Goal: Information Seeking & Learning: Learn about a topic

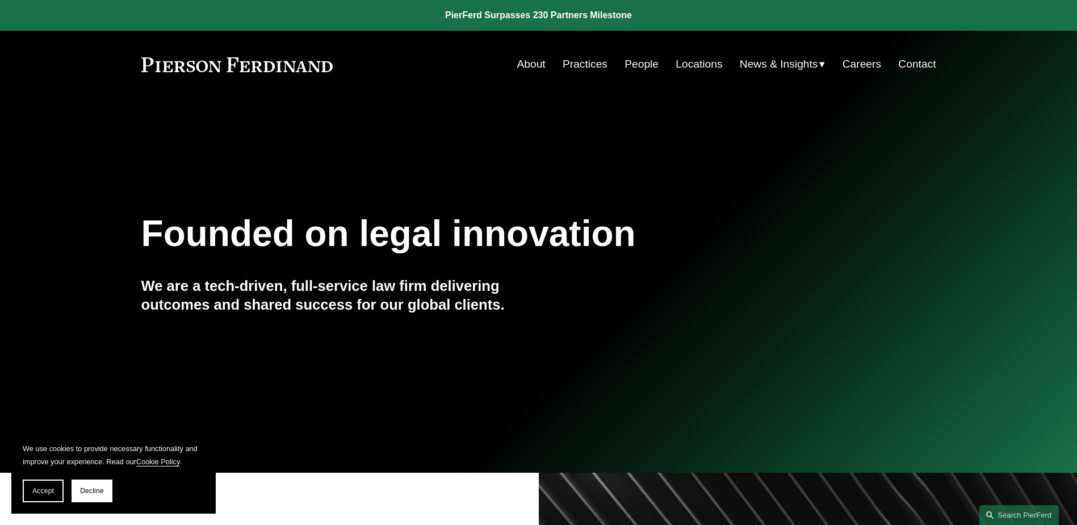
click at [0, 0] on span "News" at bounding box center [0, 0] width 0 height 0
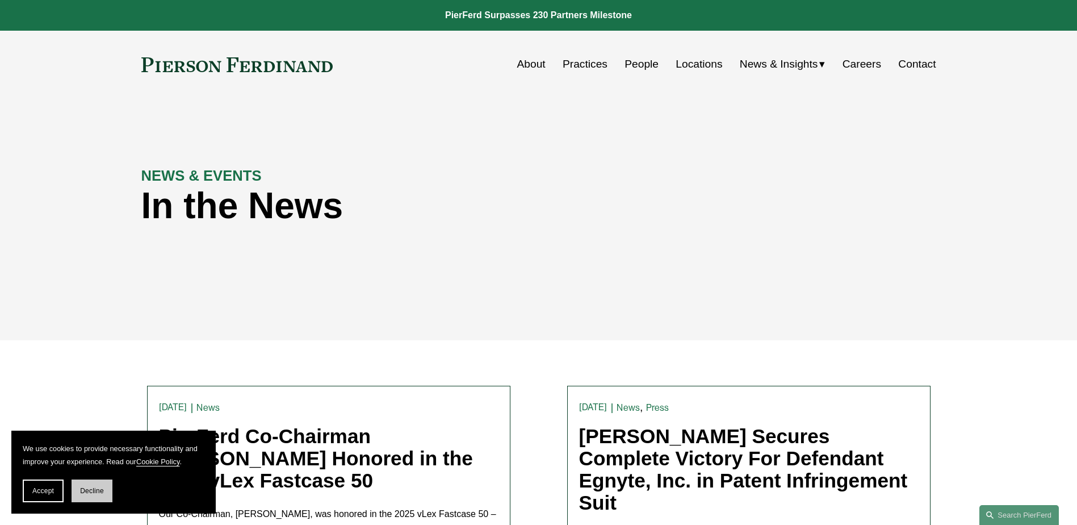
click at [93, 489] on span "Decline" at bounding box center [92, 491] width 24 height 8
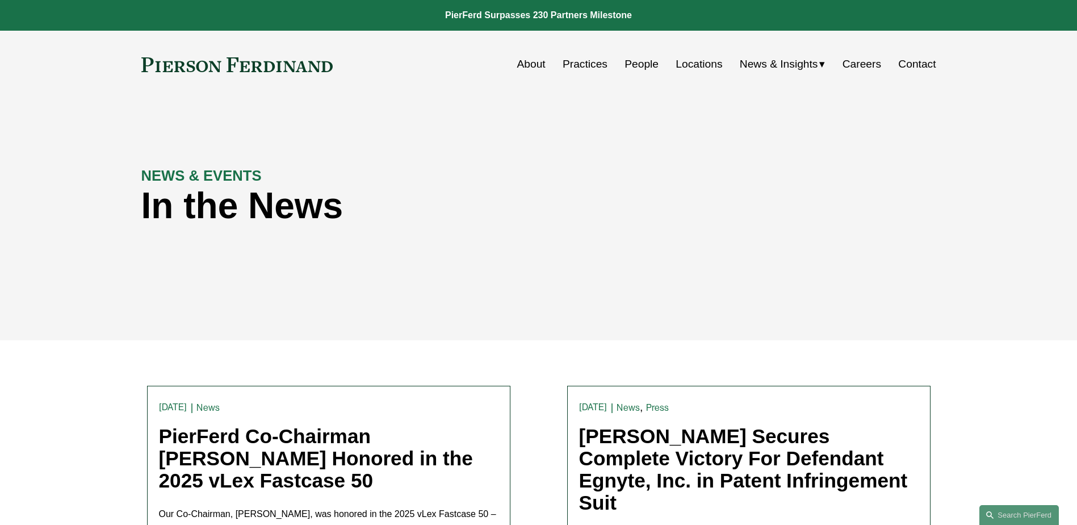
click at [0, 0] on span "Insights" at bounding box center [0, 0] width 0 height 0
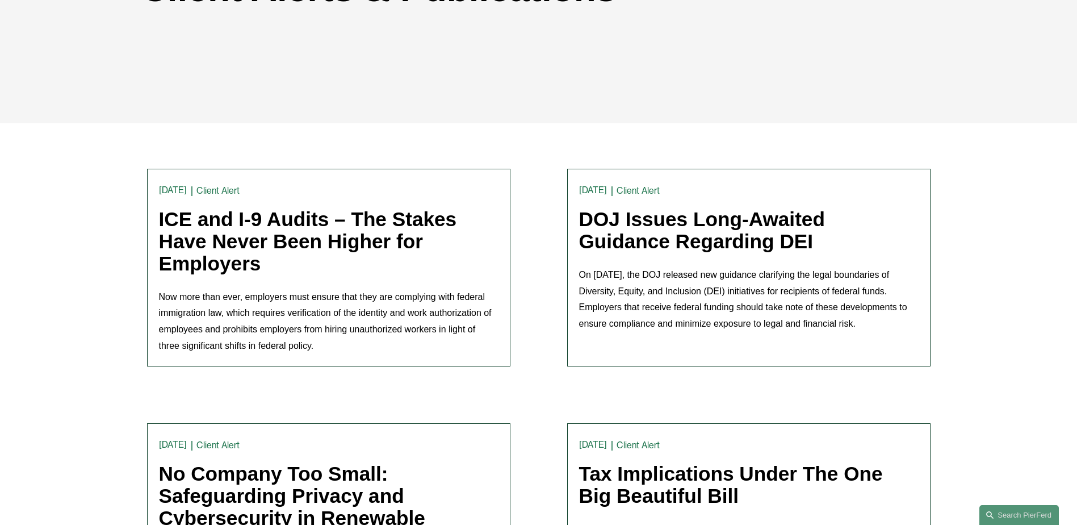
scroll to position [227, 0]
